Goal: Information Seeking & Learning: Find contact information

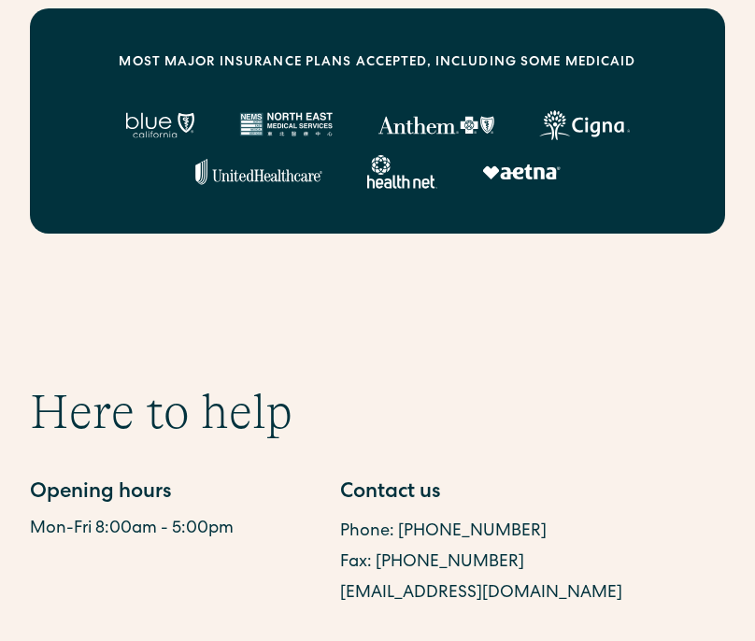
scroll to position [1256, 0]
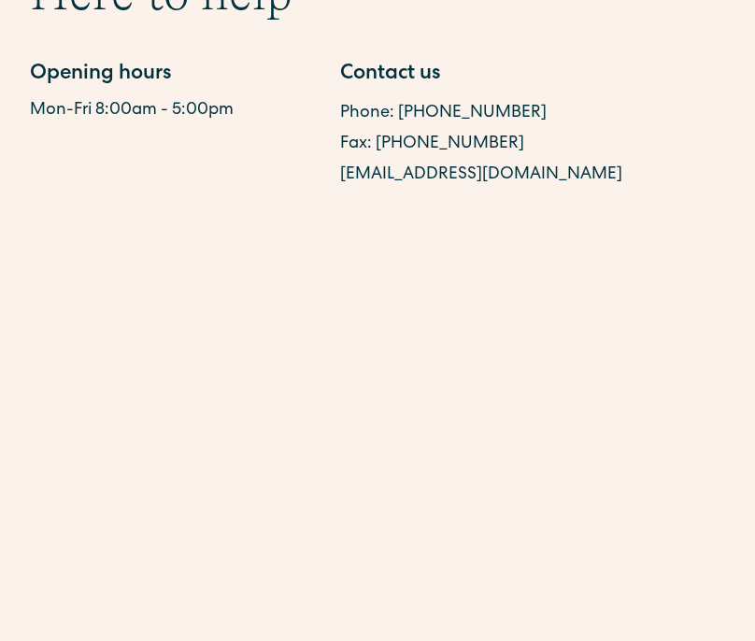
drag, startPoint x: 603, startPoint y: 211, endPoint x: 344, endPoint y: 213, distance: 259.0
click at [344, 191] on div "[EMAIL_ADDRESS][DOMAIN_NAME]" at bounding box center [487, 175] width 294 height 31
click at [344, 183] on link "[EMAIL_ADDRESS][DOMAIN_NAME]" at bounding box center [481, 174] width 282 height 17
click at [643, 191] on div "Here to help Opening hours Mon-Fri 8:00am - 5:00pm Contact us Phone: [PHONE_NUM…" at bounding box center [378, 77] width 696 height 226
drag, startPoint x: 595, startPoint y: 199, endPoint x: 336, endPoint y: 207, distance: 259.1
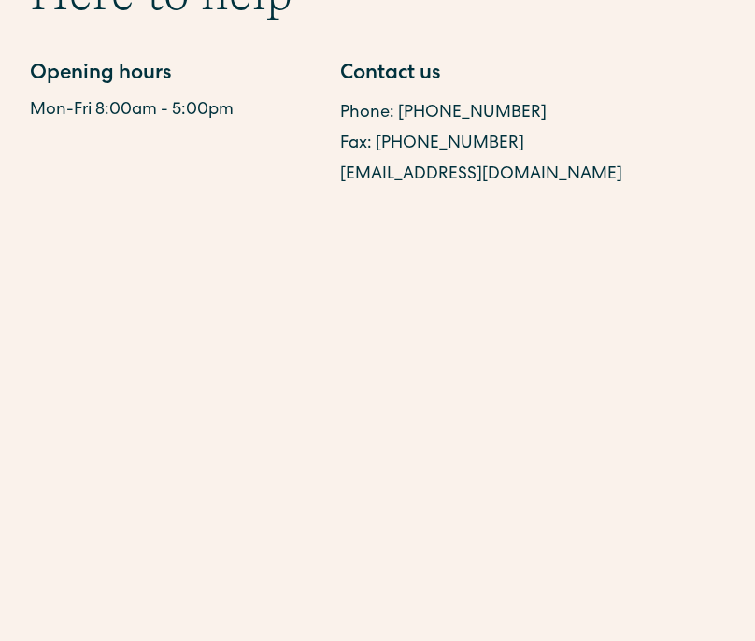
click at [336, 191] on div "Opening hours Mon-Fri 8:00am - 5:00pm Contact us Phone: [PHONE_NUMBER] Fax: [PH…" at bounding box center [332, 125] width 604 height 131
copy link "[EMAIL_ADDRESS][DOMAIN_NAME]"
drag, startPoint x: 360, startPoint y: 209, endPoint x: 426, endPoint y: 46, distance: 175.7
click at [0, 0] on div "Here to help Opening hours Mon-Fri 8:00am - 5:00pm Contact us Phone: [PHONE_NUM…" at bounding box center [377, 77] width 755 height 226
drag, startPoint x: 518, startPoint y: 147, endPoint x: 400, endPoint y: 148, distance: 117.8
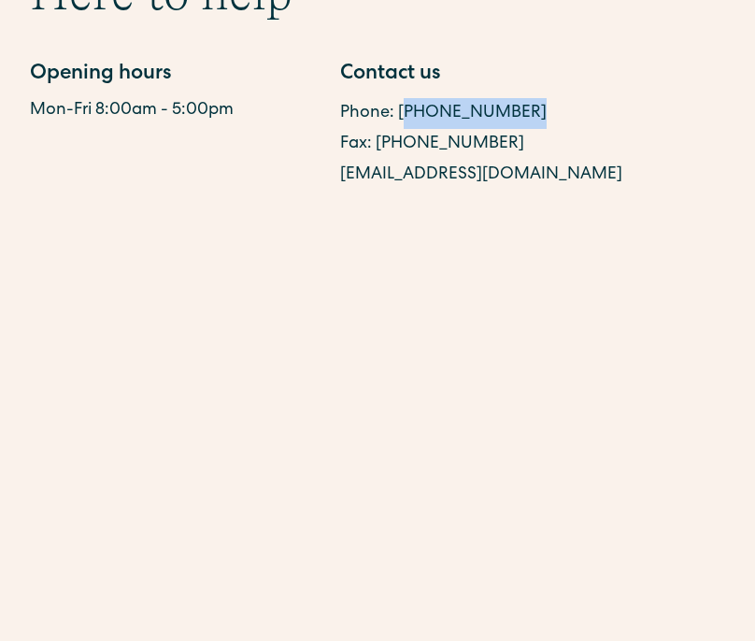
click at [400, 129] on div "Phone: [PHONE_NUMBER]" at bounding box center [487, 113] width 294 height 31
click at [467, 122] on link "Phone: [PHONE_NUMBER]" at bounding box center [443, 113] width 207 height 17
click at [611, 160] on div "Fax: [PHONE_NUMBER]" at bounding box center [487, 144] width 294 height 31
drag, startPoint x: 521, startPoint y: 149, endPoint x: 398, endPoint y: 147, distance: 122.5
click at [398, 129] on div "Phone: [PHONE_NUMBER]" at bounding box center [487, 113] width 294 height 31
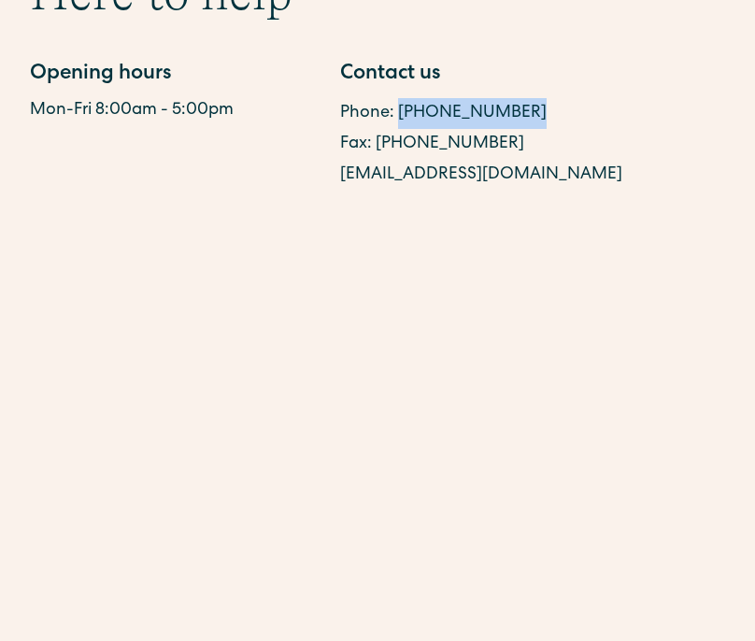
copy link "[PHONE_NUMBER]"
click at [0, 0] on div "Here to help Opening hours Mon-Fri 8:00am - 5:00pm Contact us Phone: [PHONE_NUM…" at bounding box center [377, 77] width 755 height 226
click at [500, 160] on div "Fax: [PHONE_NUMBER]" at bounding box center [487, 144] width 294 height 31
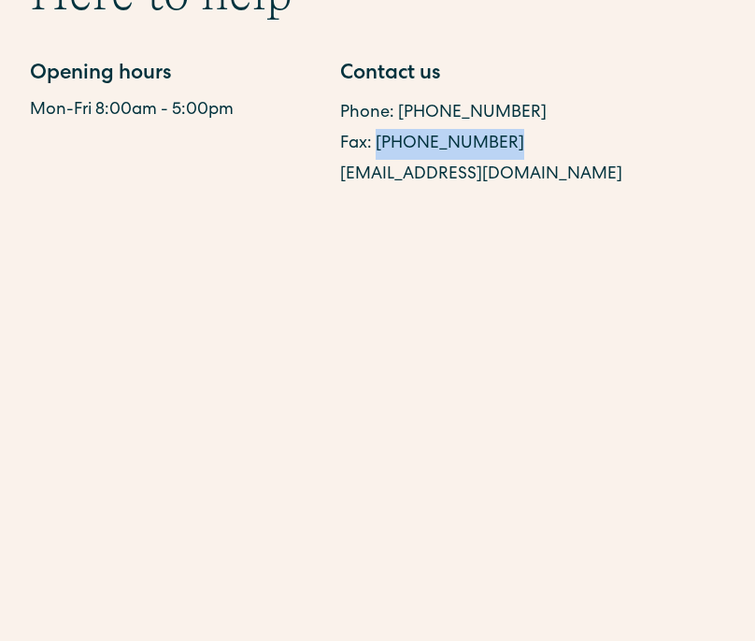
drag, startPoint x: 491, startPoint y: 185, endPoint x: 375, endPoint y: 180, distance: 116.1
click at [375, 160] on div "Fax: [PHONE_NUMBER]" at bounding box center [487, 144] width 294 height 31
copy link "[PHONE_NUMBER]"
drag, startPoint x: 453, startPoint y: 172, endPoint x: 539, endPoint y: 5, distance: 188.2
click at [0, 0] on div "Here to help Opening hours Mon-Fri 8:00am - 5:00pm Contact us Phone: [PHONE_NUM…" at bounding box center [377, 77] width 755 height 226
